Goal: Navigation & Orientation: Find specific page/section

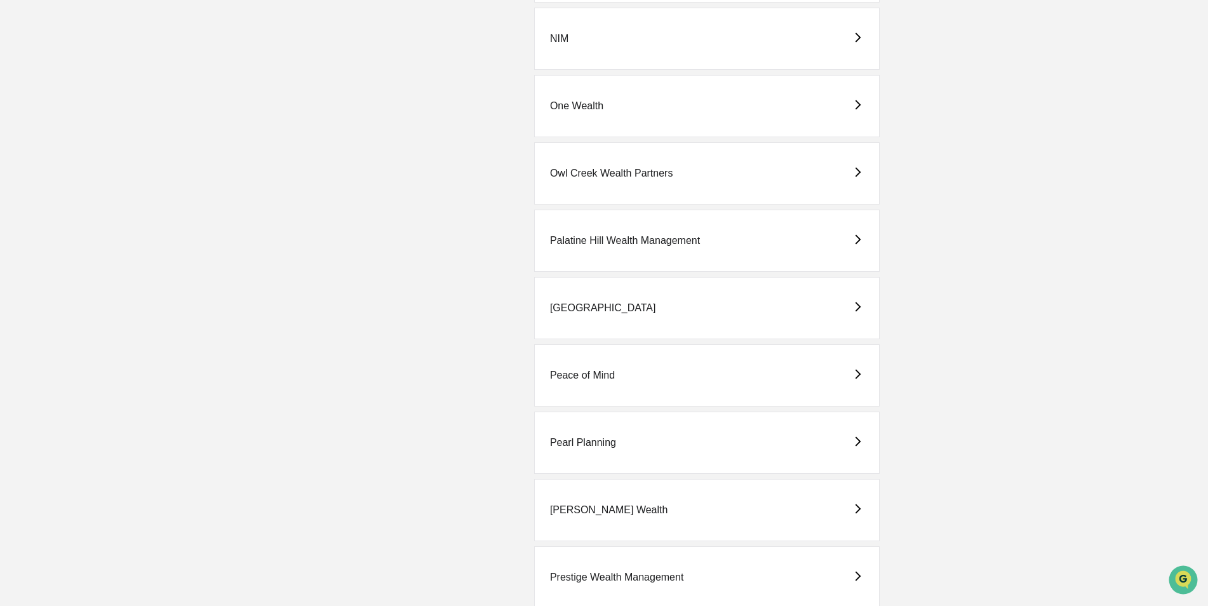
scroll to position [2476, 0]
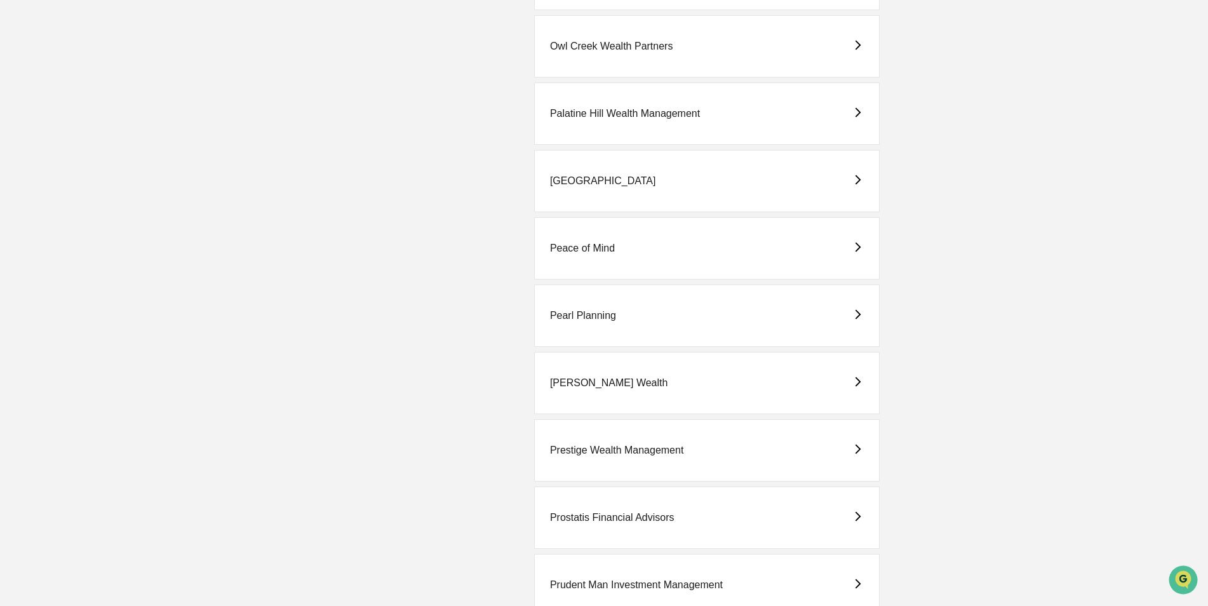
click at [589, 317] on div "Pearl Planning" at bounding box center [583, 315] width 66 height 11
